Goal: Information Seeking & Learning: Find specific fact

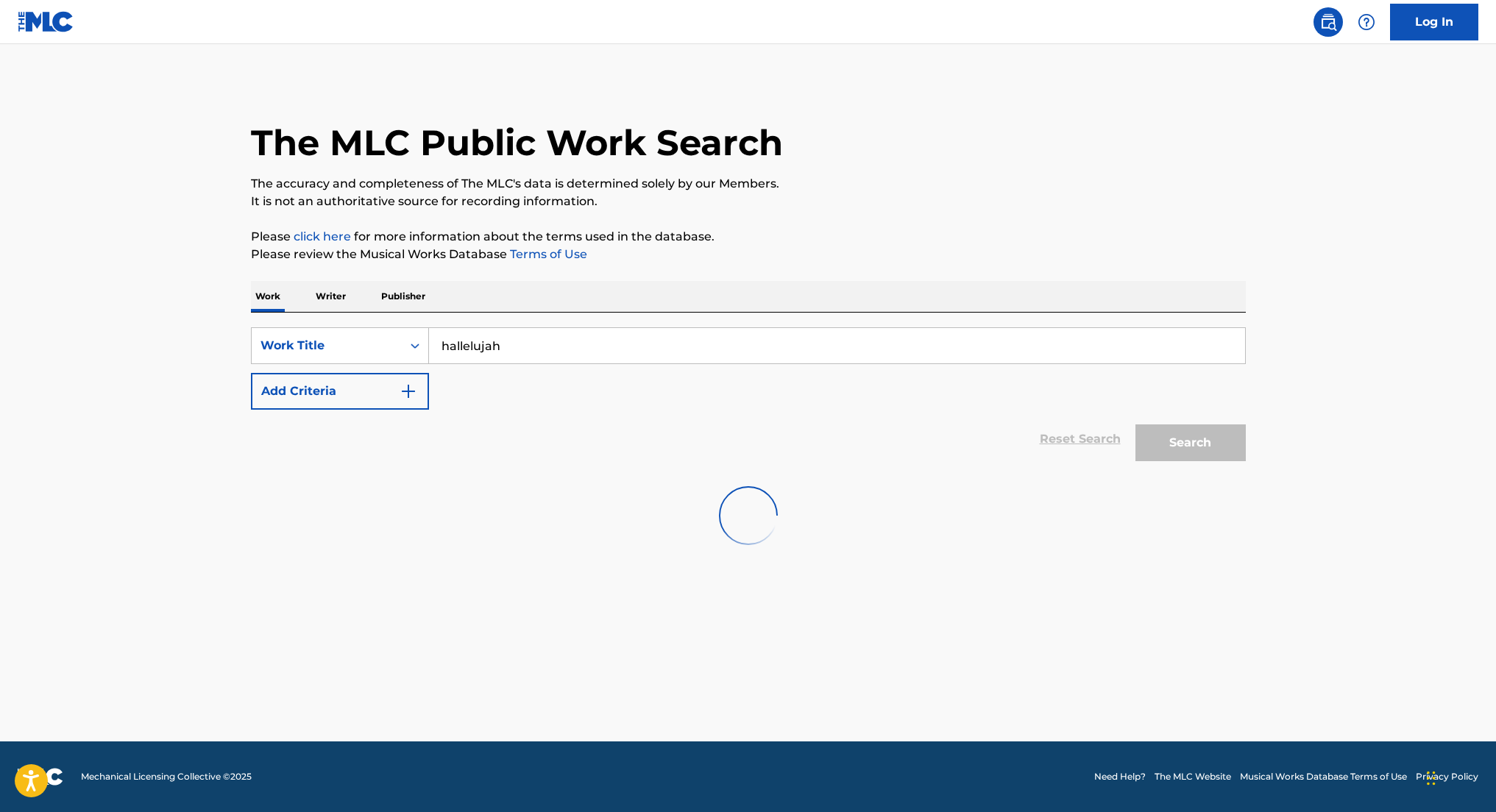
click at [857, 344] on input "hallelujah" at bounding box center [837, 346] width 816 height 35
drag, startPoint x: 856, startPoint y: 344, endPoint x: 1153, endPoint y: 442, distance: 312.8
click at [1153, 442] on button "Search" at bounding box center [1190, 442] width 110 height 36
click at [947, 345] on input "hallelujah" at bounding box center [837, 346] width 816 height 35
type input "halle"
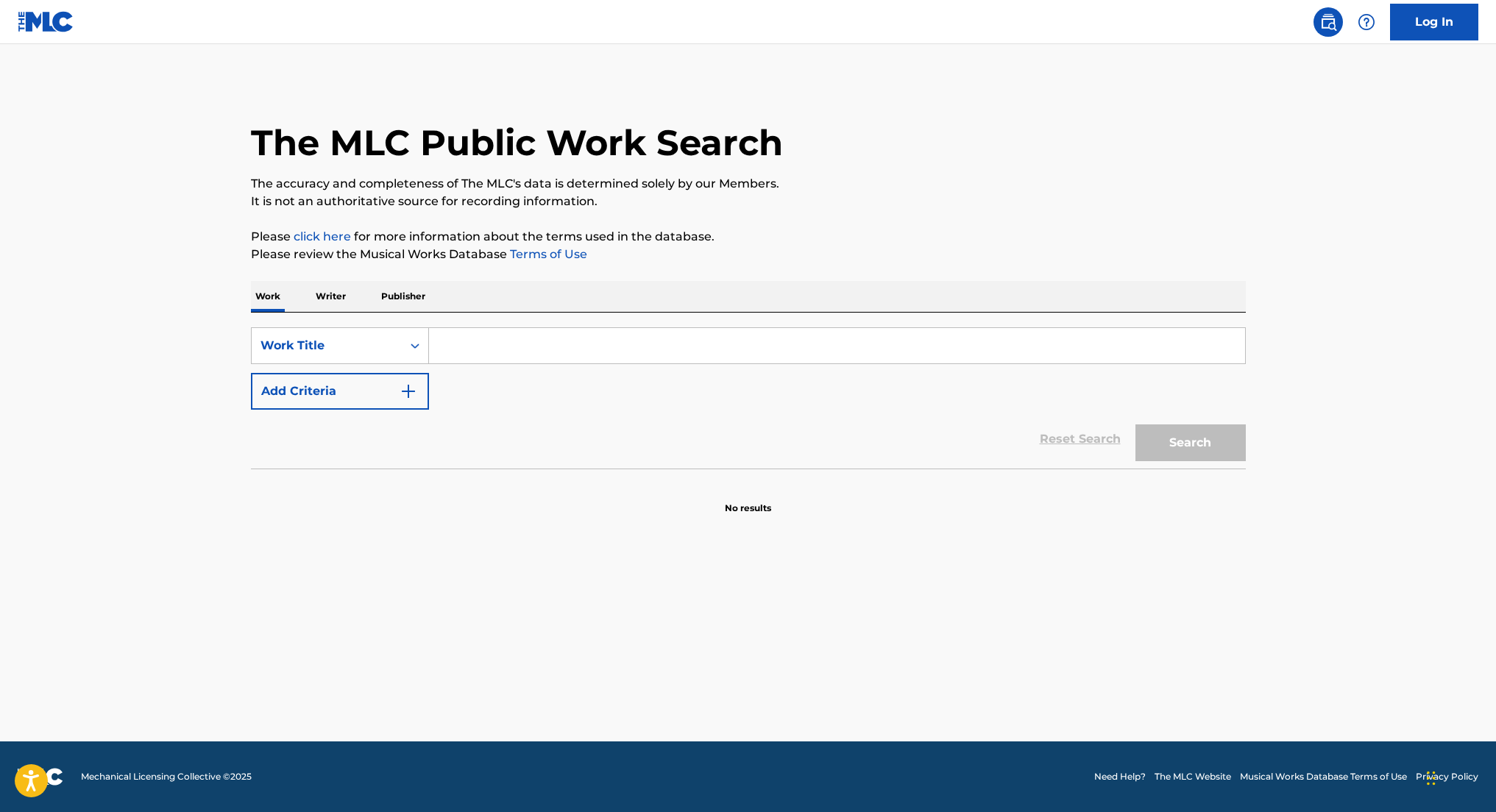
click at [906, 344] on input "Search Form" at bounding box center [837, 346] width 816 height 35
type input "halle"
click at [1217, 445] on button "Search" at bounding box center [1190, 442] width 110 height 36
click at [306, 236] on link "click here" at bounding box center [322, 237] width 57 height 14
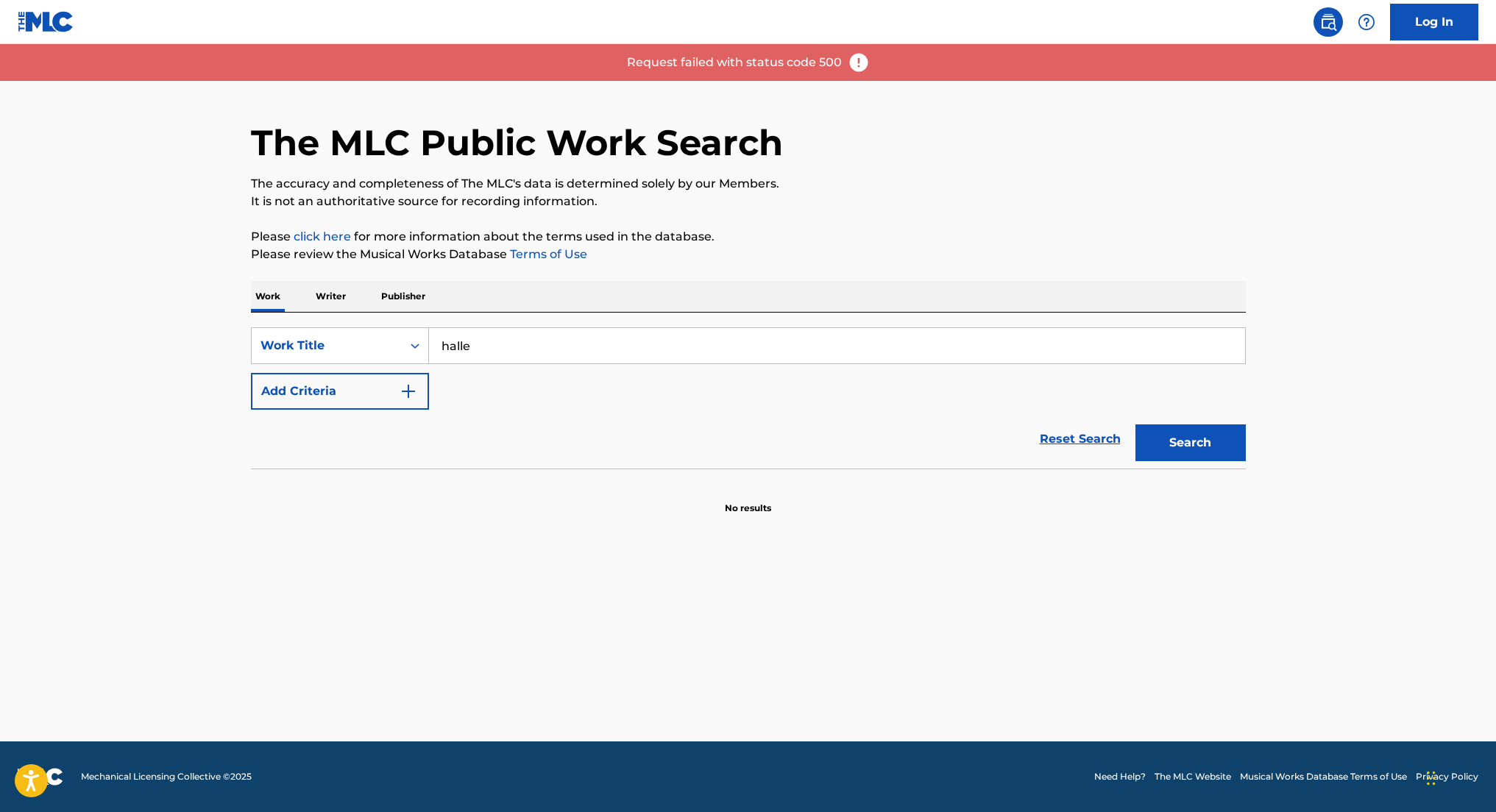
click at [544, 259] on link "Terms of Use" at bounding box center [546, 254] width 80 height 14
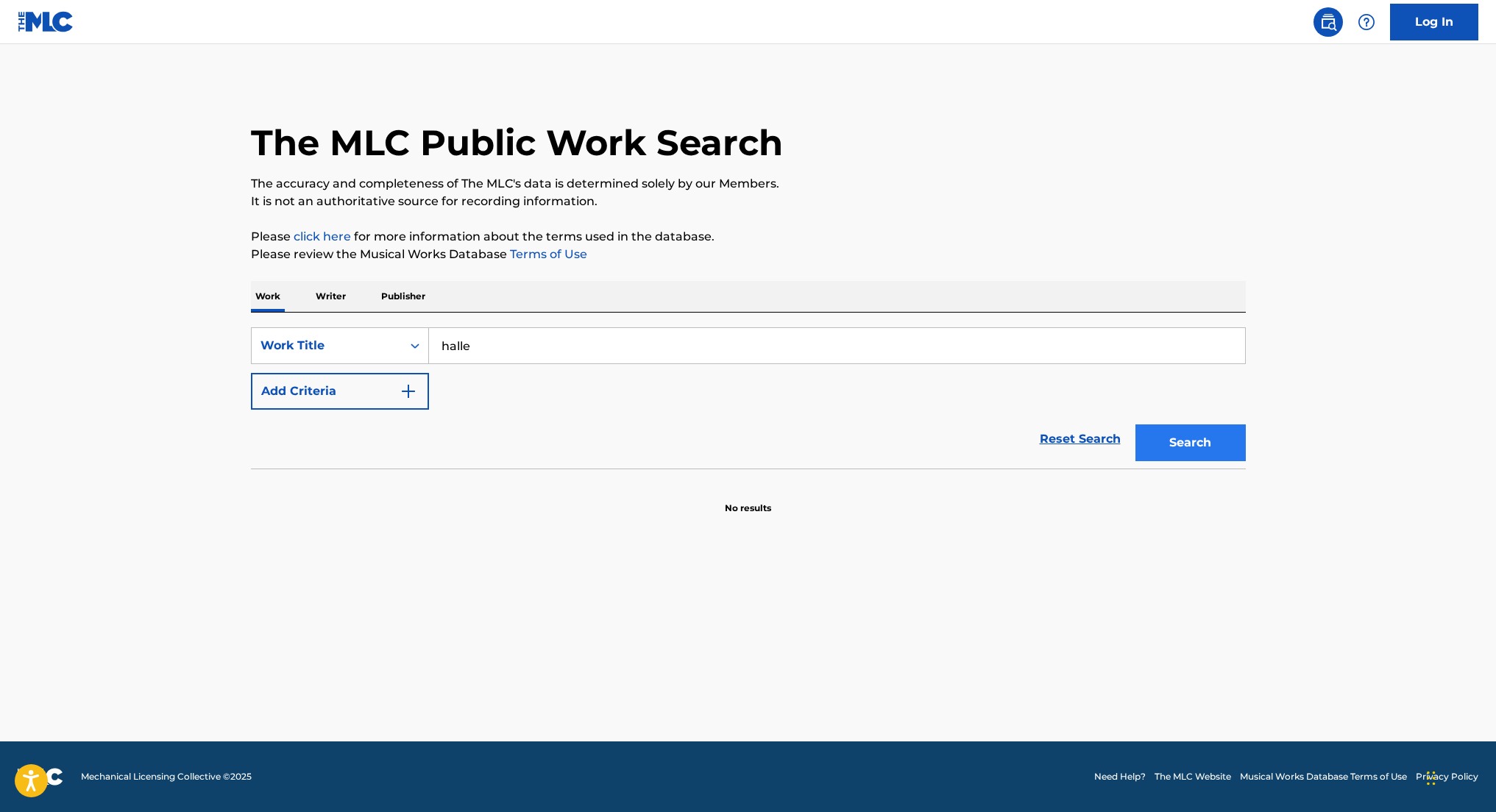
click at [1167, 437] on button "Search" at bounding box center [1190, 442] width 110 height 36
